Goal: Transaction & Acquisition: Purchase product/service

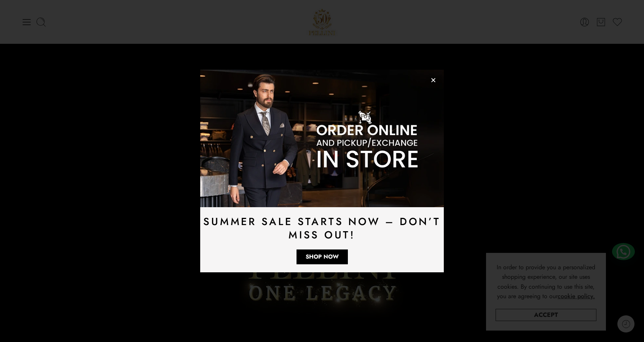
click at [433, 83] on div "Summer Sale Starts Now – Don’t Miss Out! Shop Now" at bounding box center [322, 171] width 244 height 202
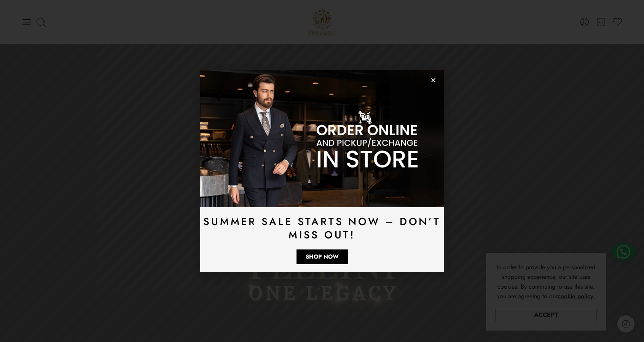
click at [434, 81] on use "Close" at bounding box center [433, 80] width 4 height 4
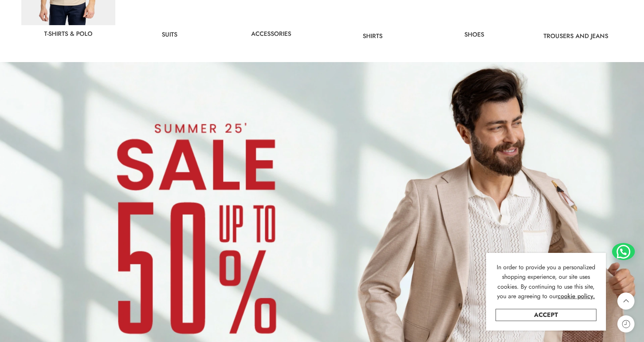
scroll to position [723, 0]
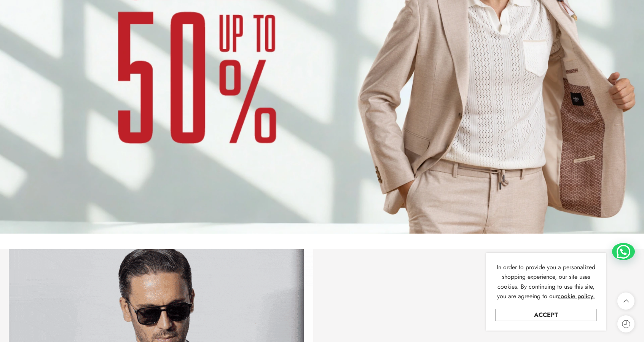
click at [427, 112] on img at bounding box center [322, 53] width 644 height 363
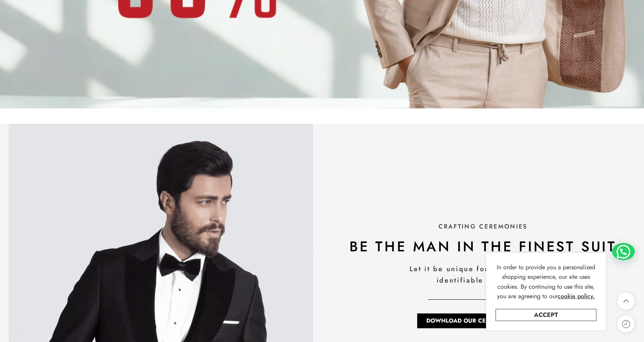
scroll to position [952, 0]
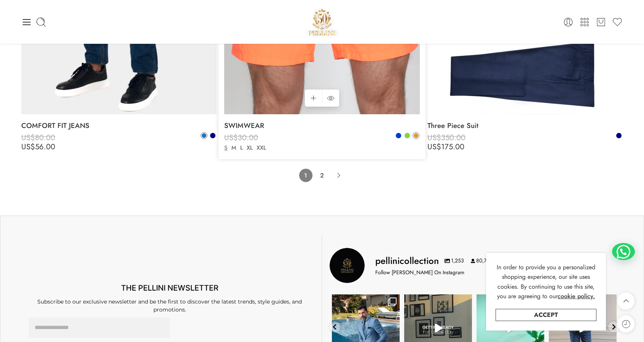
scroll to position [6194, 0]
click at [323, 178] on link "2" at bounding box center [322, 175] width 13 height 13
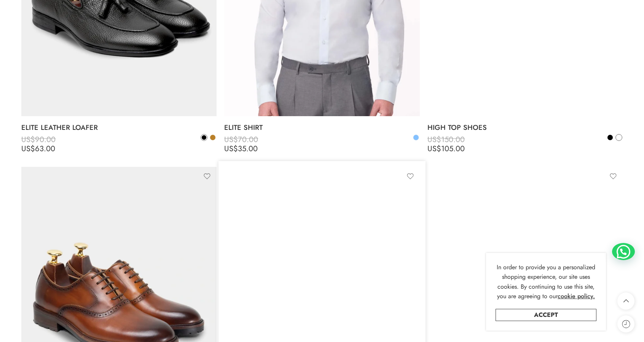
scroll to position [973, 0]
